Goal: Task Accomplishment & Management: Use online tool/utility

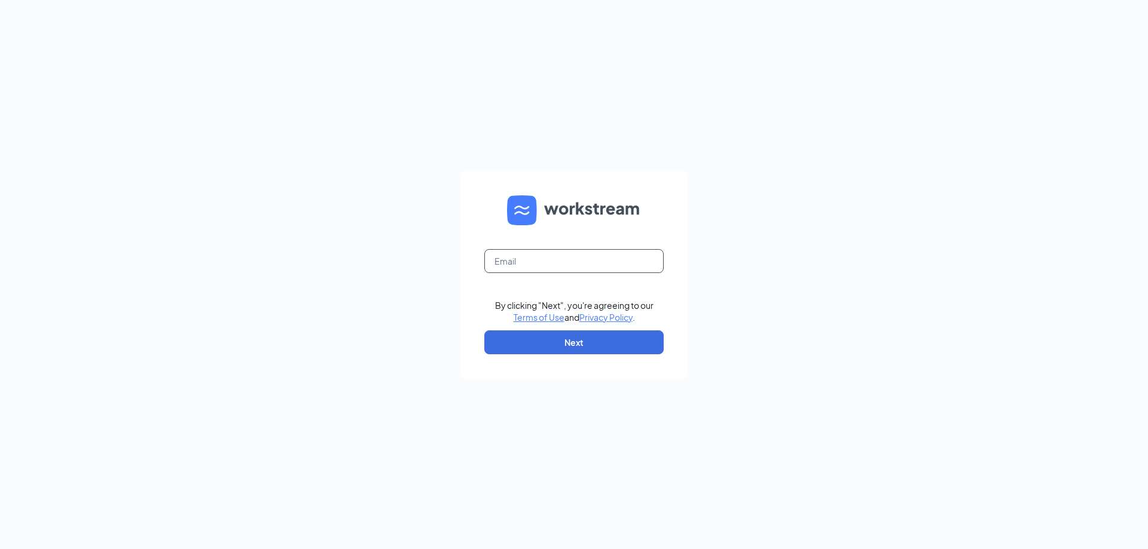
click at [585, 259] on input "text" at bounding box center [573, 261] width 179 height 24
type input "Leah.Gorski@petsuitesofamerica.com"
click at [592, 344] on button "Next" at bounding box center [573, 343] width 179 height 24
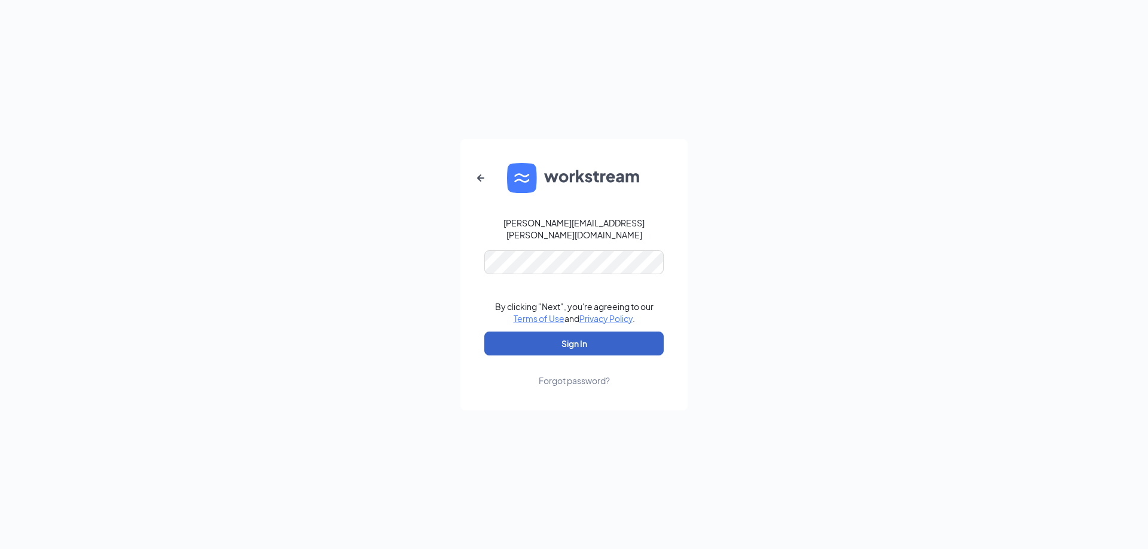
click at [638, 341] on button "Sign In" at bounding box center [573, 344] width 179 height 24
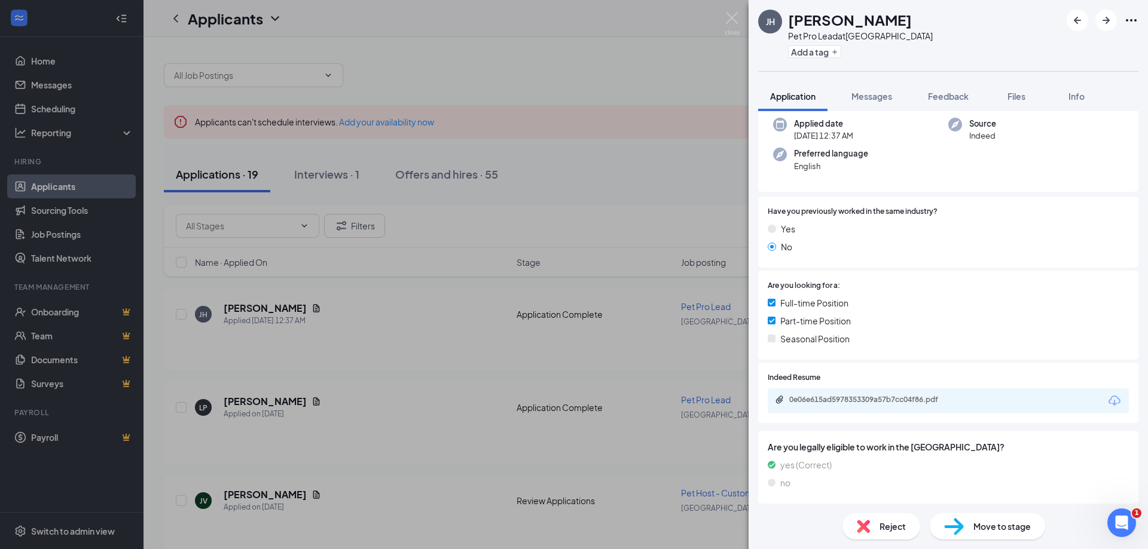
scroll to position [120, 0]
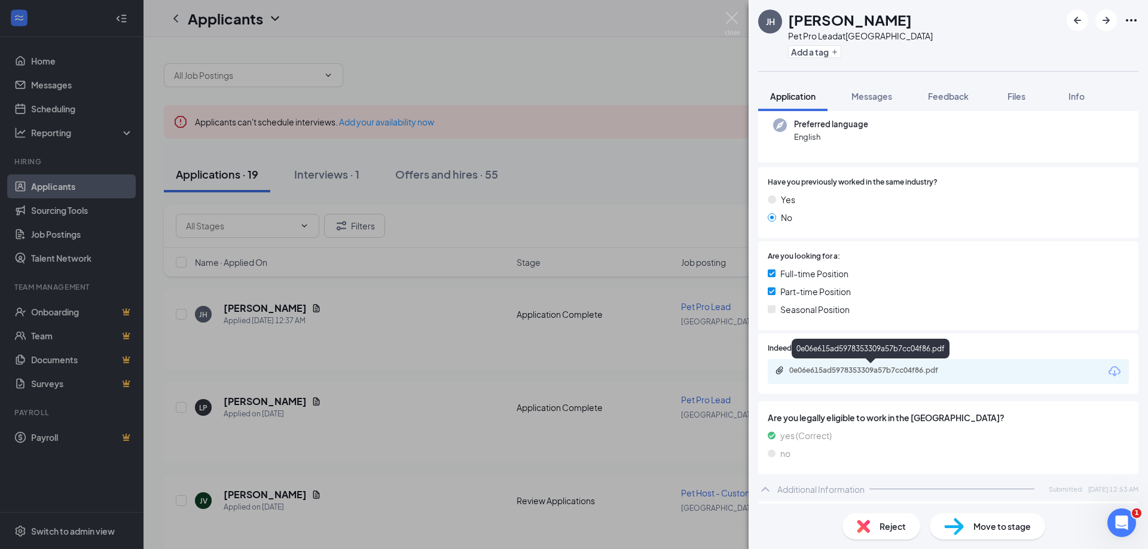
click at [860, 373] on div "0e06e615ad5978353309a57b7cc04f86.pdf" at bounding box center [872, 371] width 167 height 10
drag, startPoint x: 728, startPoint y: 14, endPoint x: 775, endPoint y: 30, distance: 49.7
click at [728, 14] on img at bounding box center [732, 23] width 15 height 23
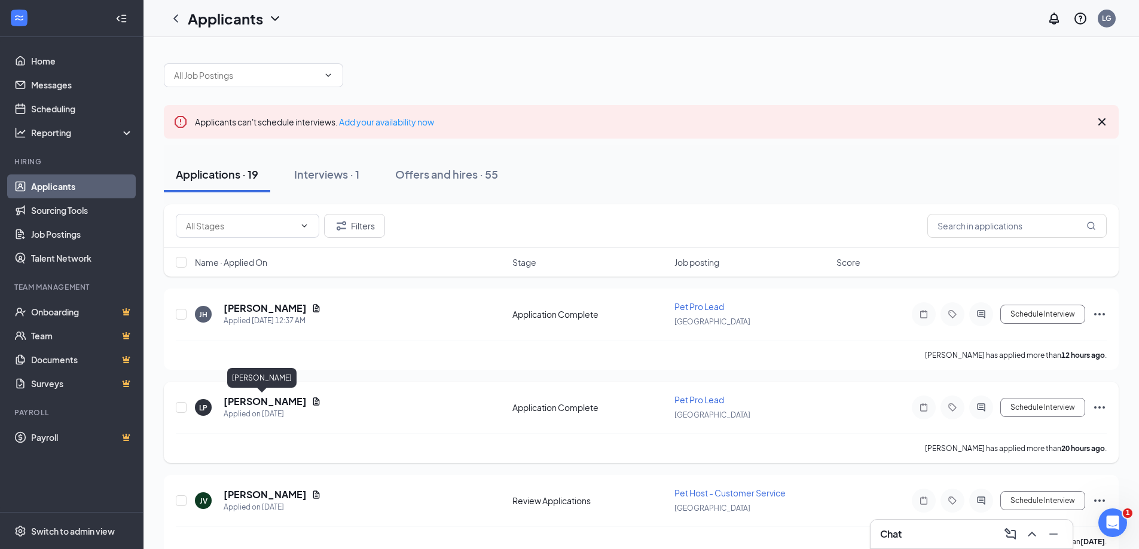
click at [262, 404] on h5 "[PERSON_NAME]" at bounding box center [265, 401] width 83 height 13
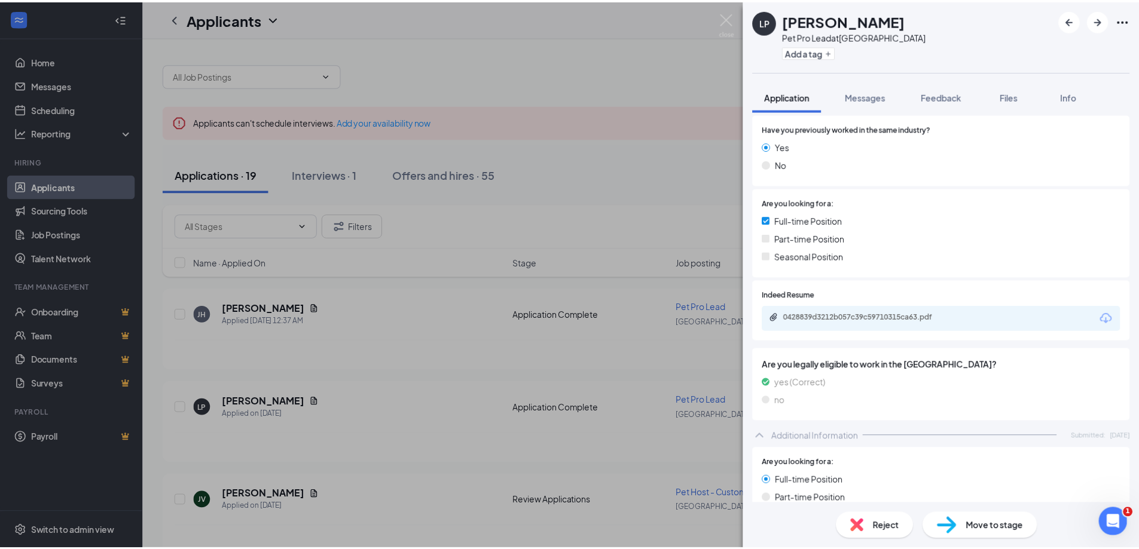
scroll to position [179, 0]
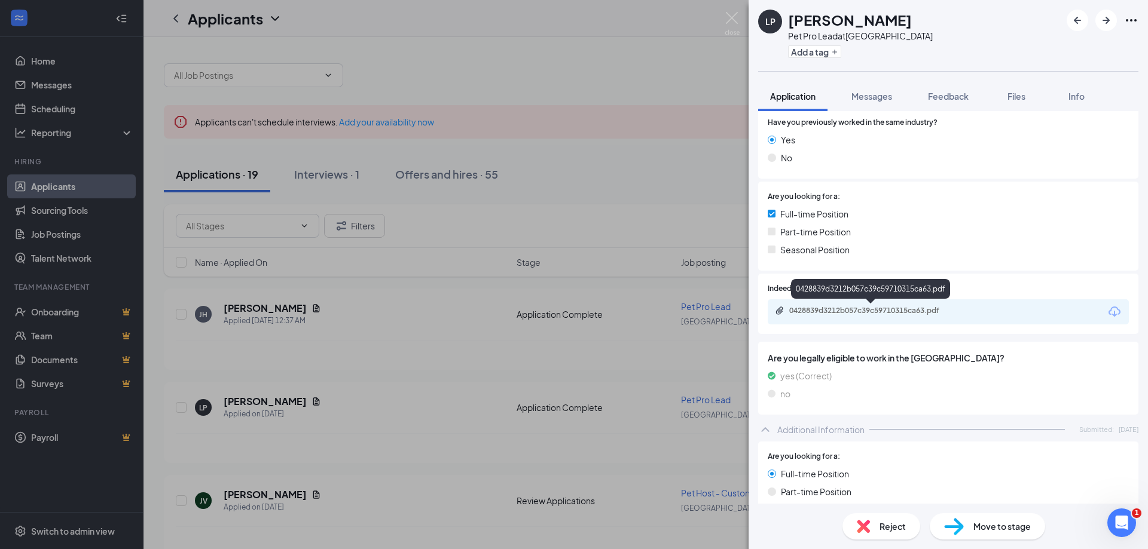
click at [826, 311] on div "0428839d3212b057c39c59710315ca63.pdf" at bounding box center [872, 311] width 167 height 10
click at [732, 18] on img at bounding box center [732, 23] width 15 height 23
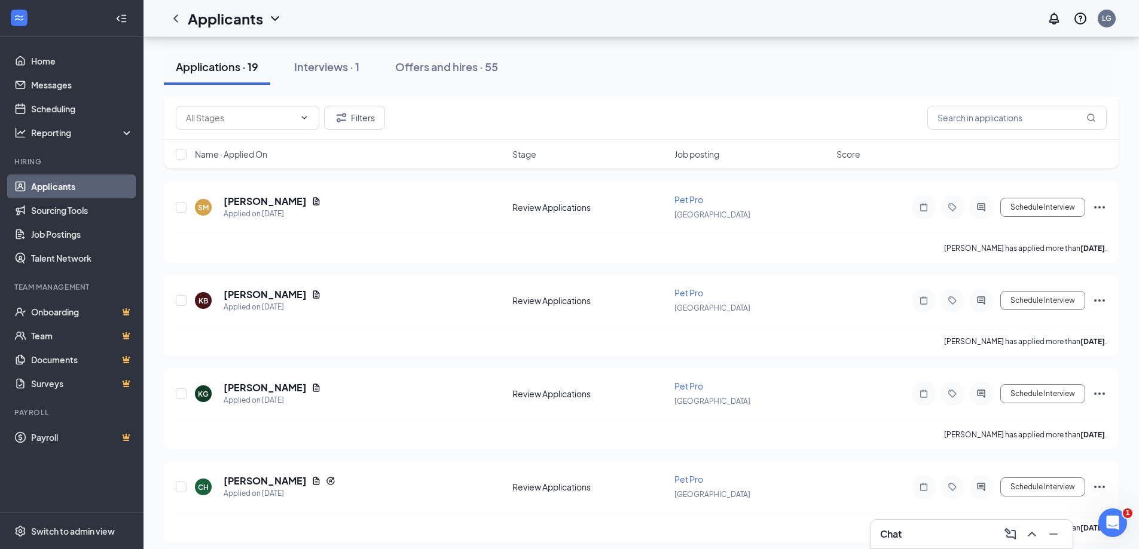
scroll to position [1514, 0]
